Goal: Obtain resource: Obtain resource

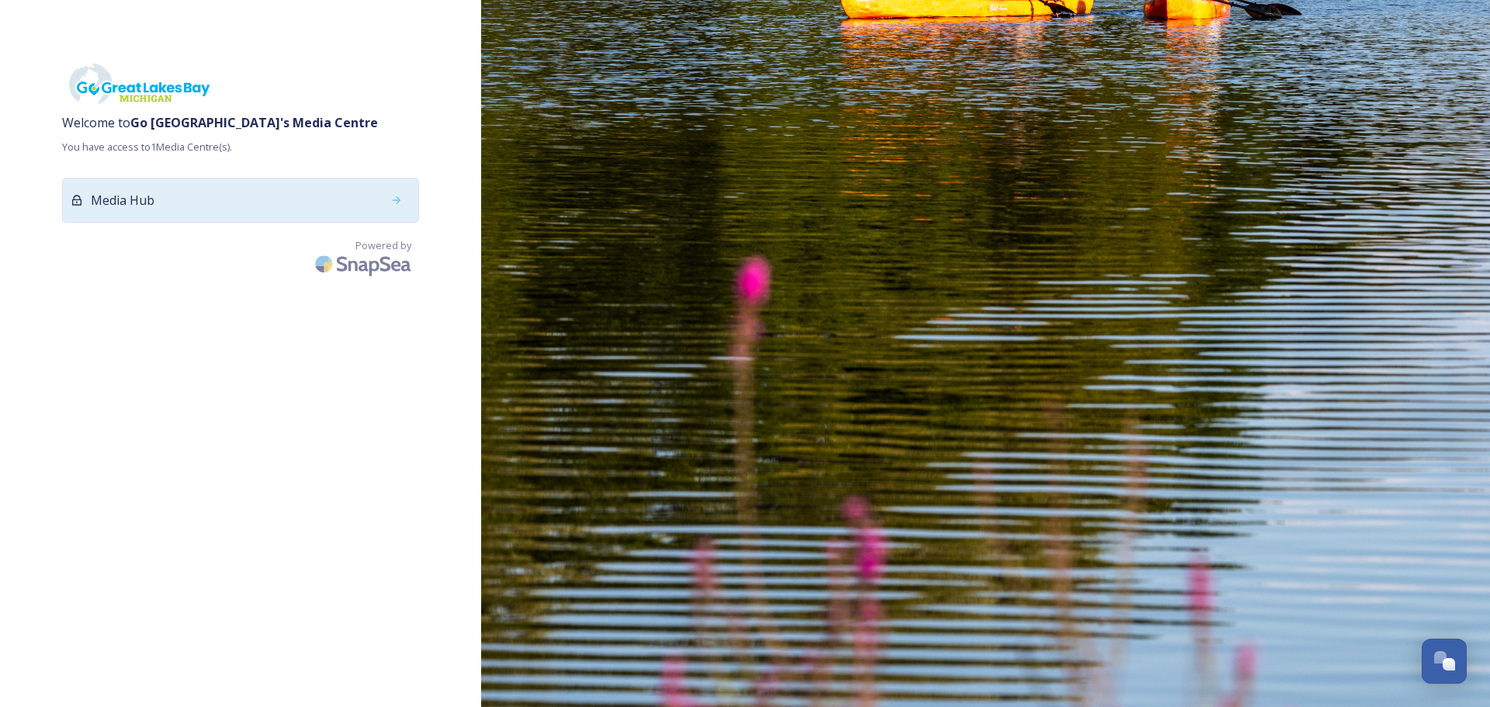
click at [355, 206] on div "Media Hub" at bounding box center [240, 200] width 357 height 45
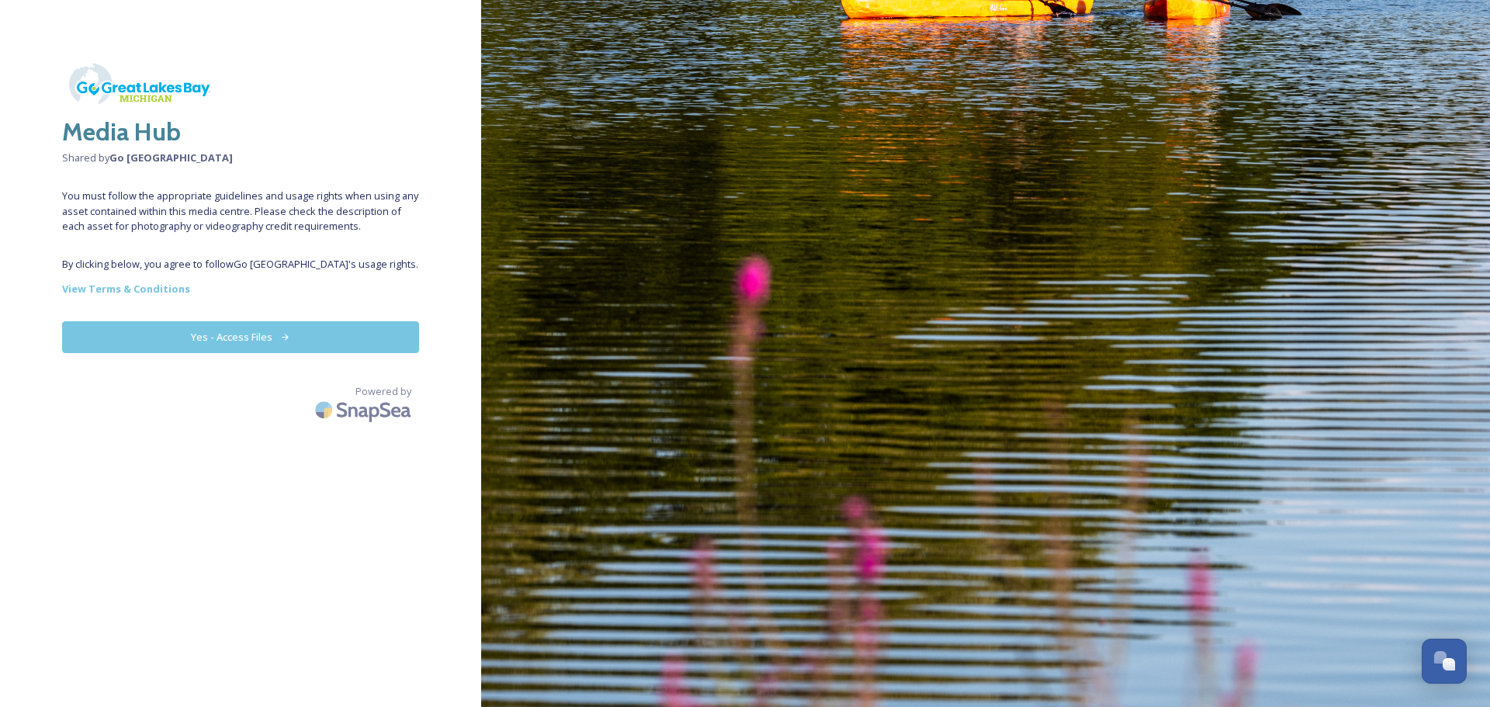
click at [248, 338] on button "Yes - Access Files" at bounding box center [240, 337] width 357 height 32
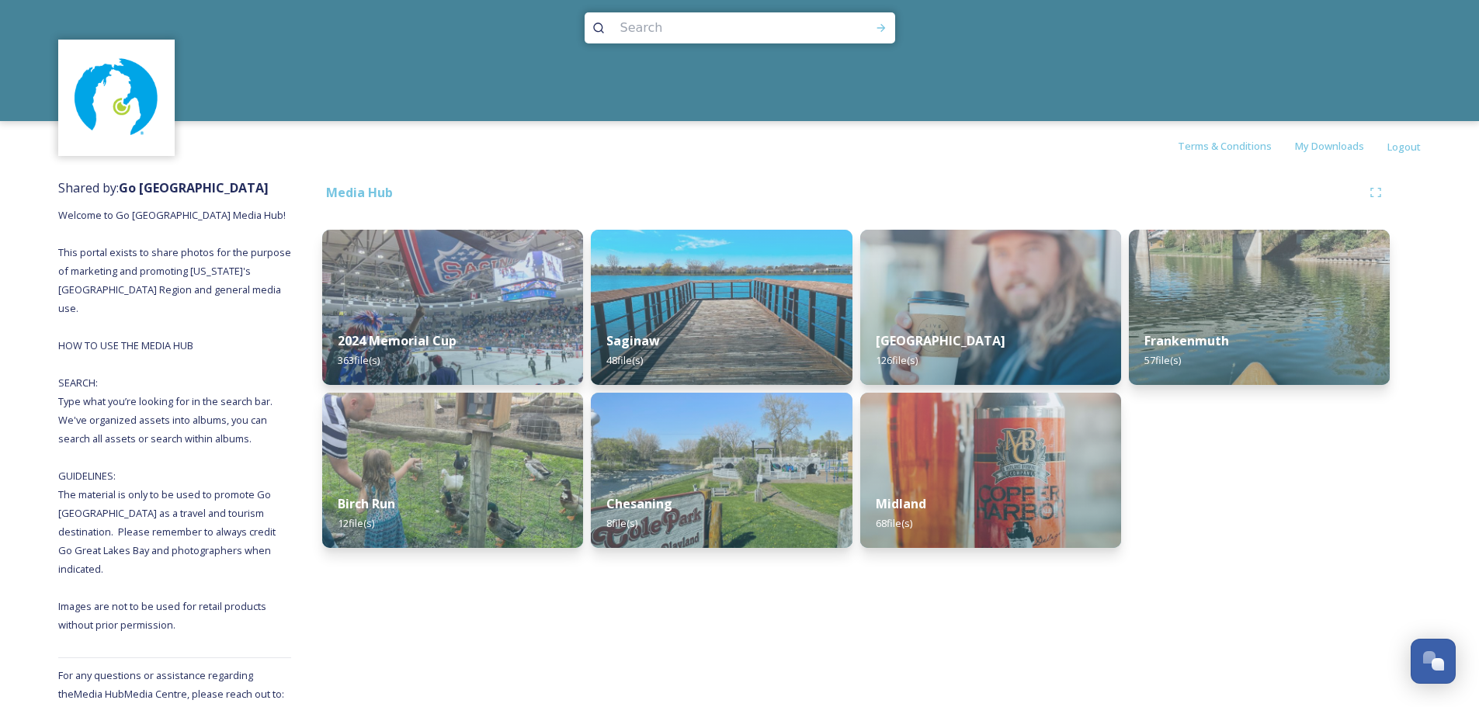
scroll to position [24, 0]
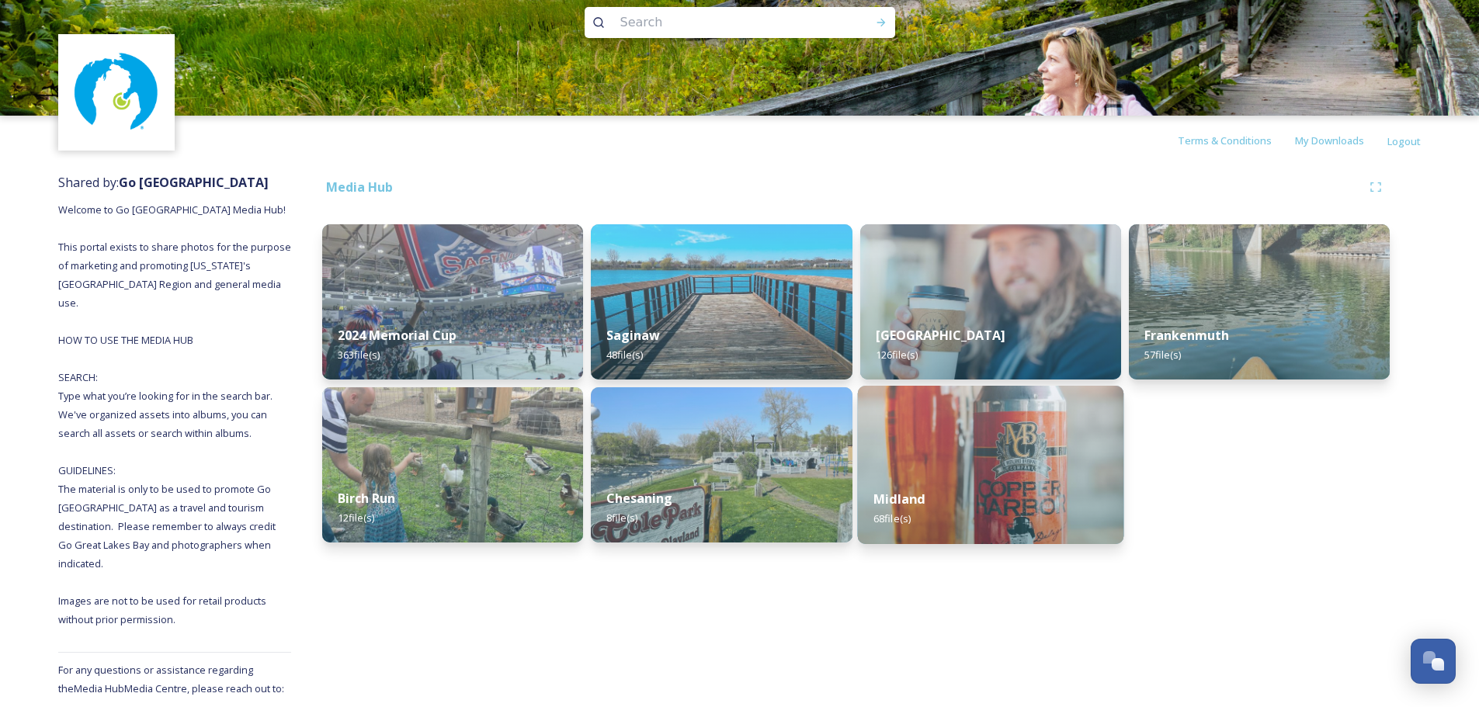
click at [997, 448] on img at bounding box center [990, 465] width 266 height 158
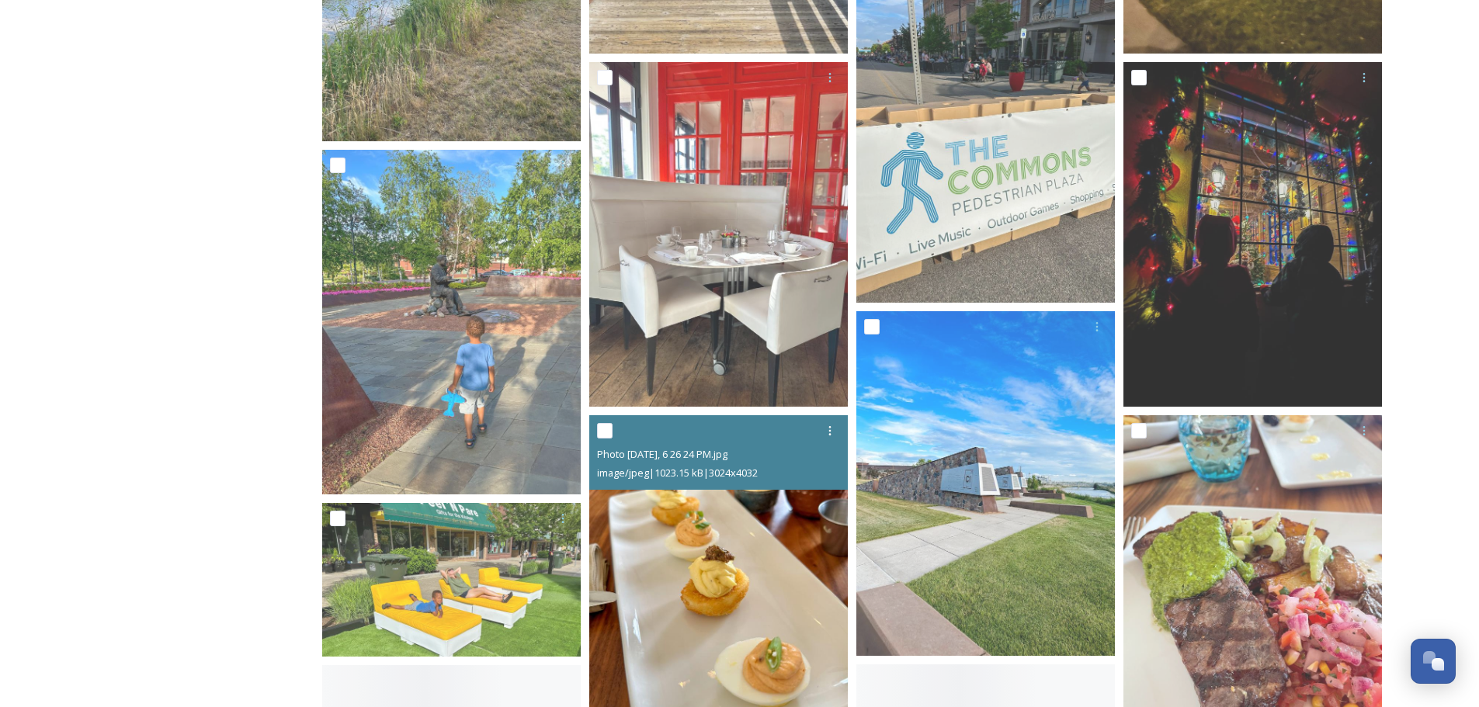
scroll to position [2561, 0]
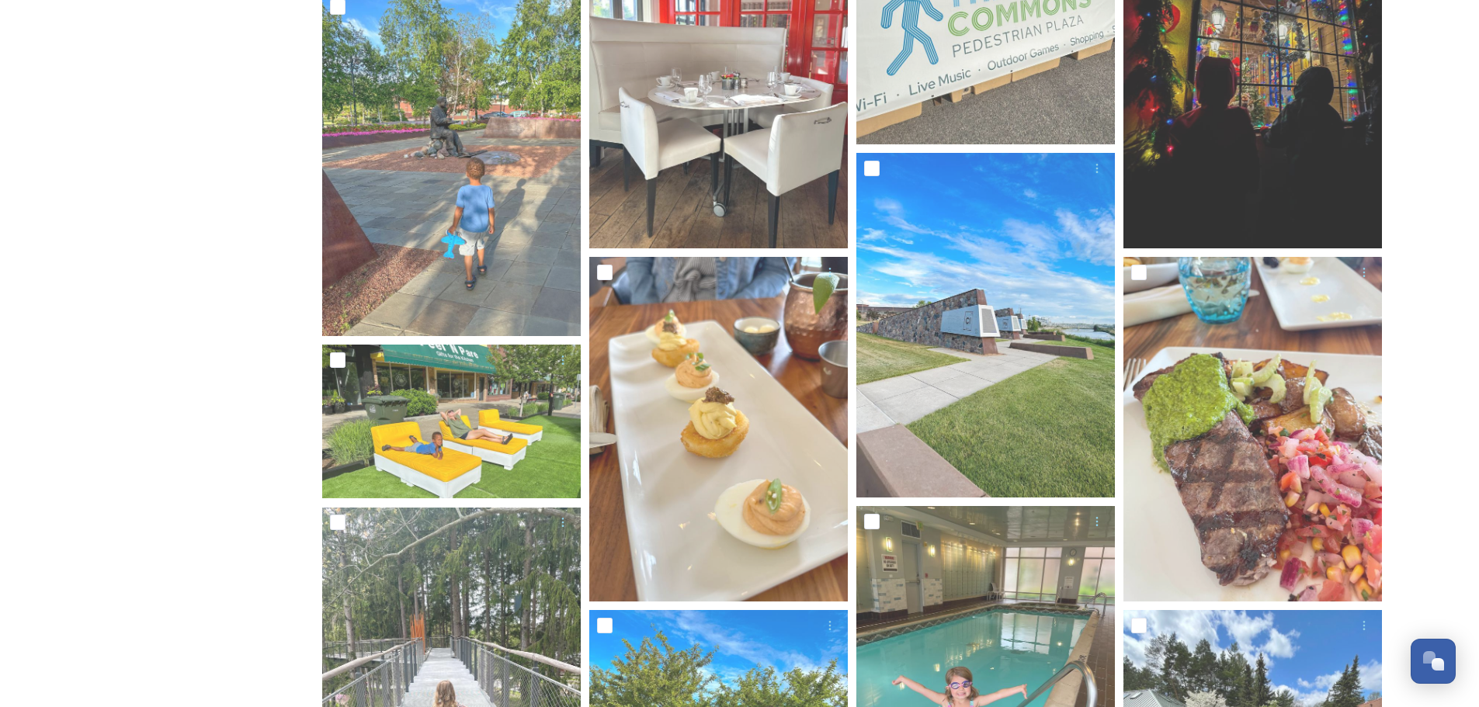
click at [232, 274] on div "Shared by: Go Great Lakes Bay Welcome to Go Great Lakes Bay Media Hub! This por…" at bounding box center [174, 573] width 233 height 5890
